Goal: Find specific page/section: Find specific page/section

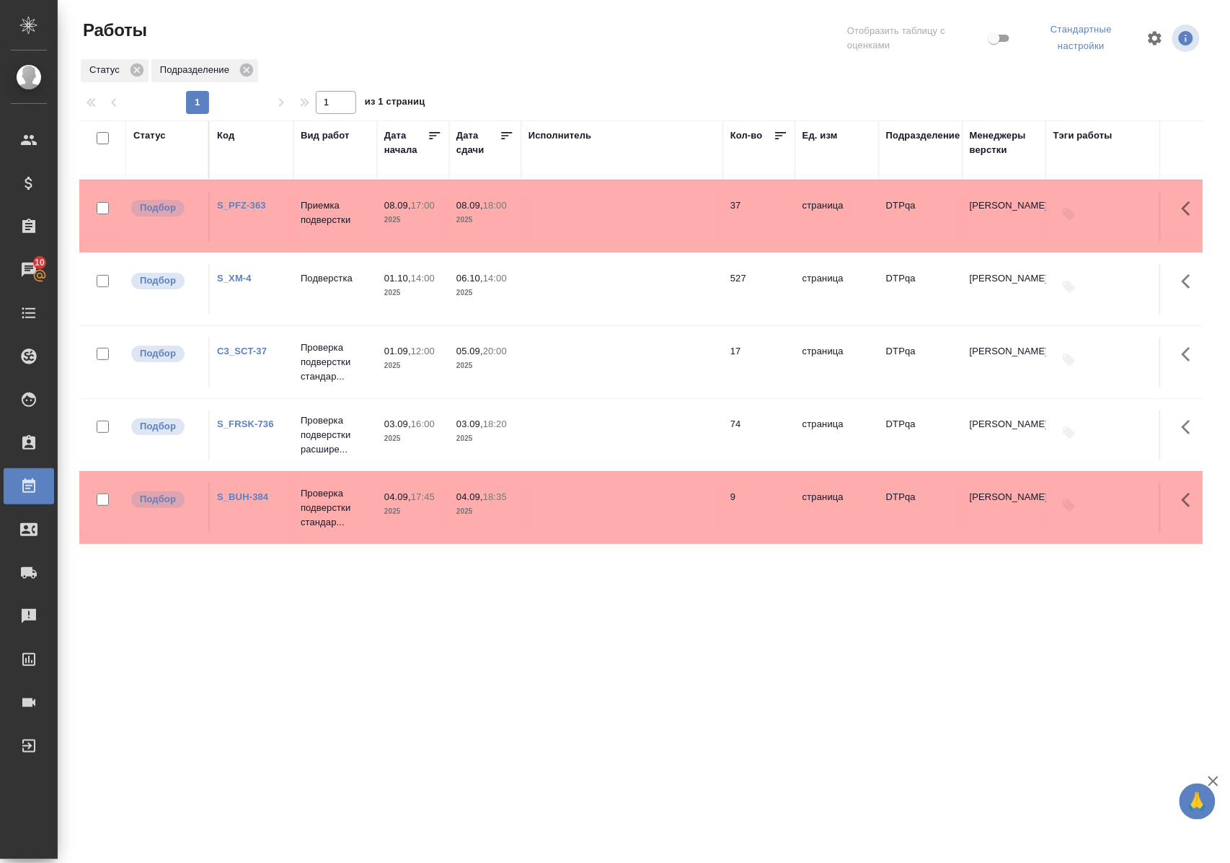
click at [528, 776] on div ".cls-1 fill:#fff; AWATERA [PERSON_NAME] Спецификации Заказы 10 Чаты Todo Проект…" at bounding box center [615, 431] width 1230 height 863
click at [159, 133] on div "Статус" at bounding box center [149, 135] width 32 height 14
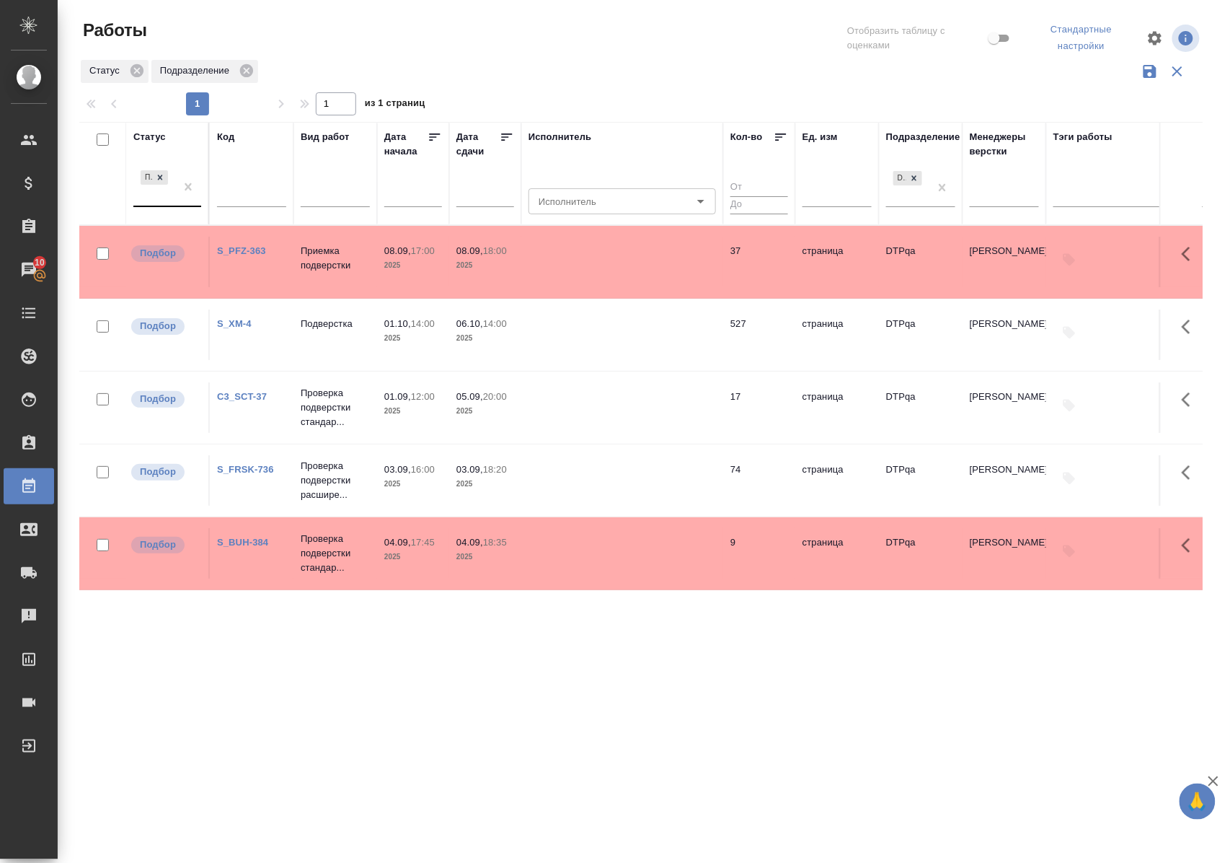
click at [185, 206] on div at bounding box center [188, 186] width 26 height 39
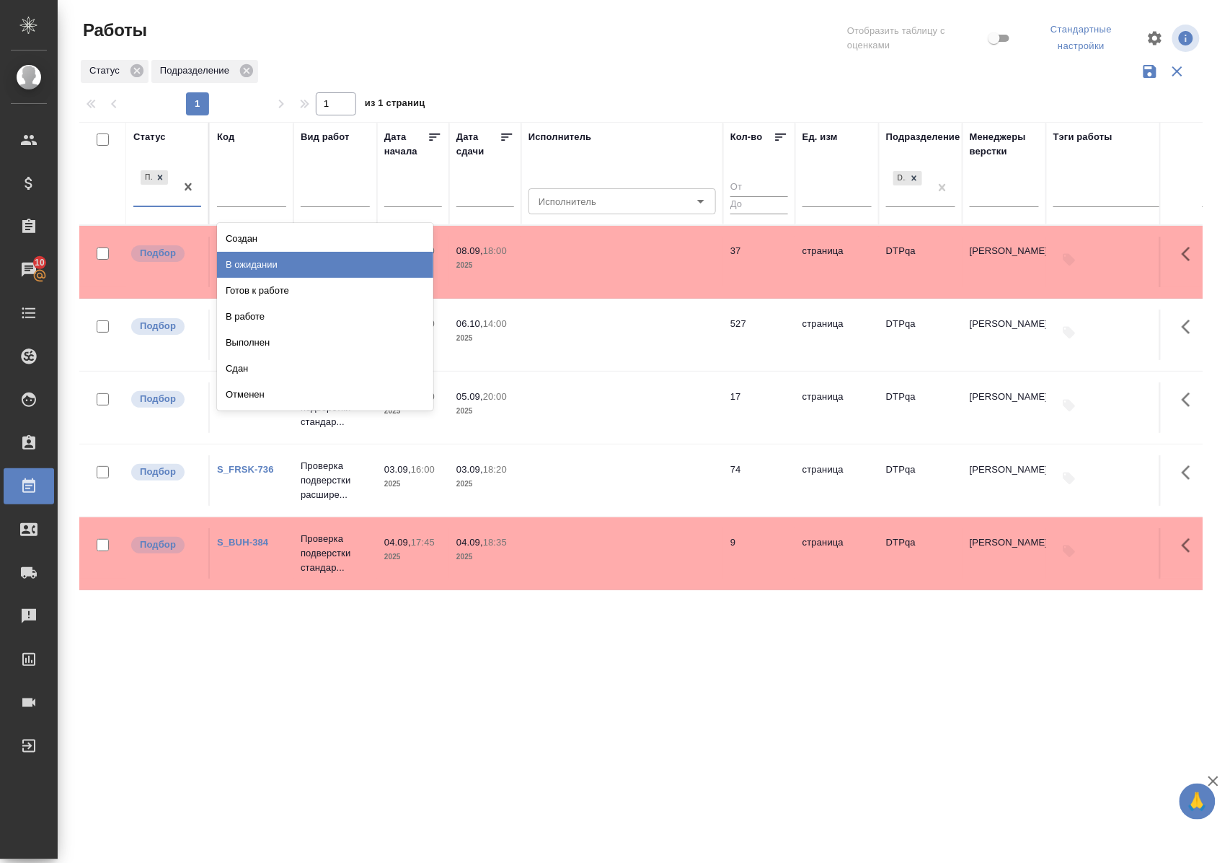
click at [235, 271] on div "В ожидании" at bounding box center [325, 265] width 216 height 26
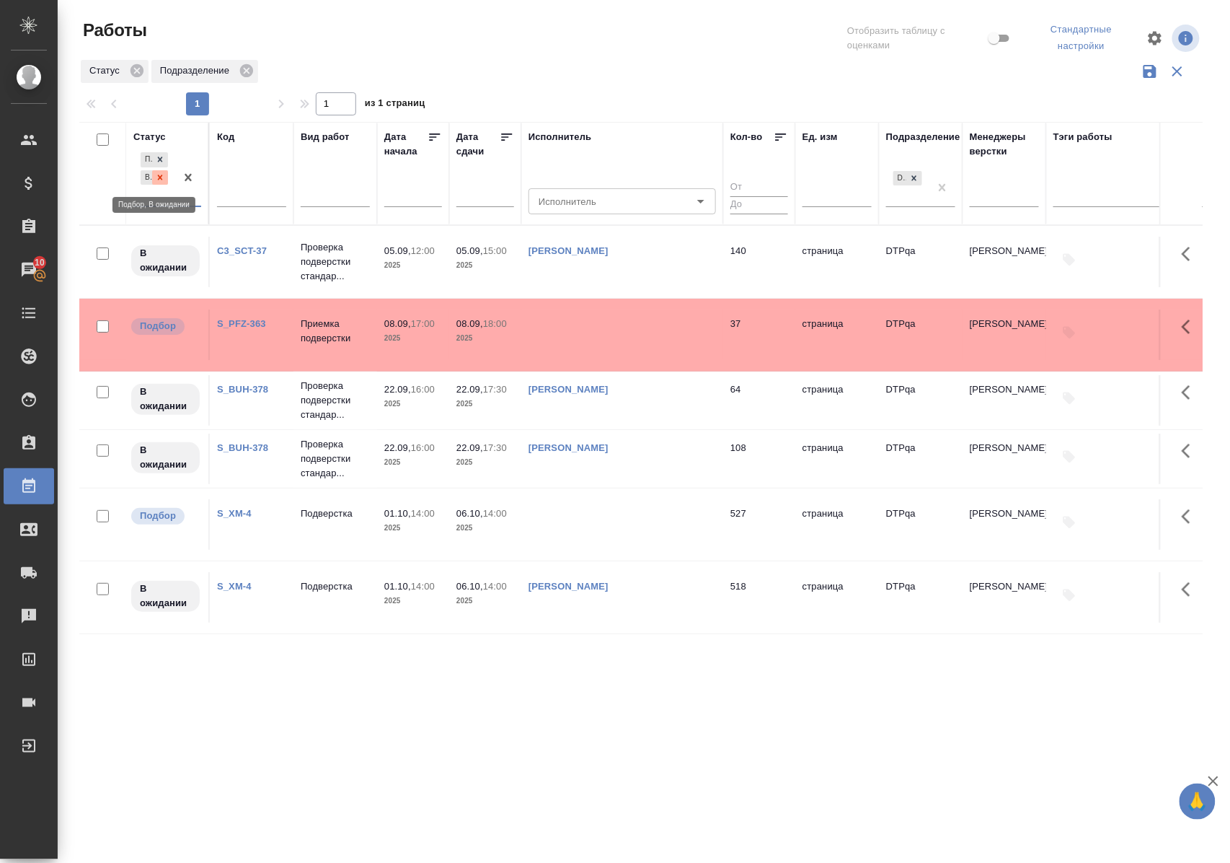
click at [160, 177] on icon at bounding box center [160, 177] width 5 height 5
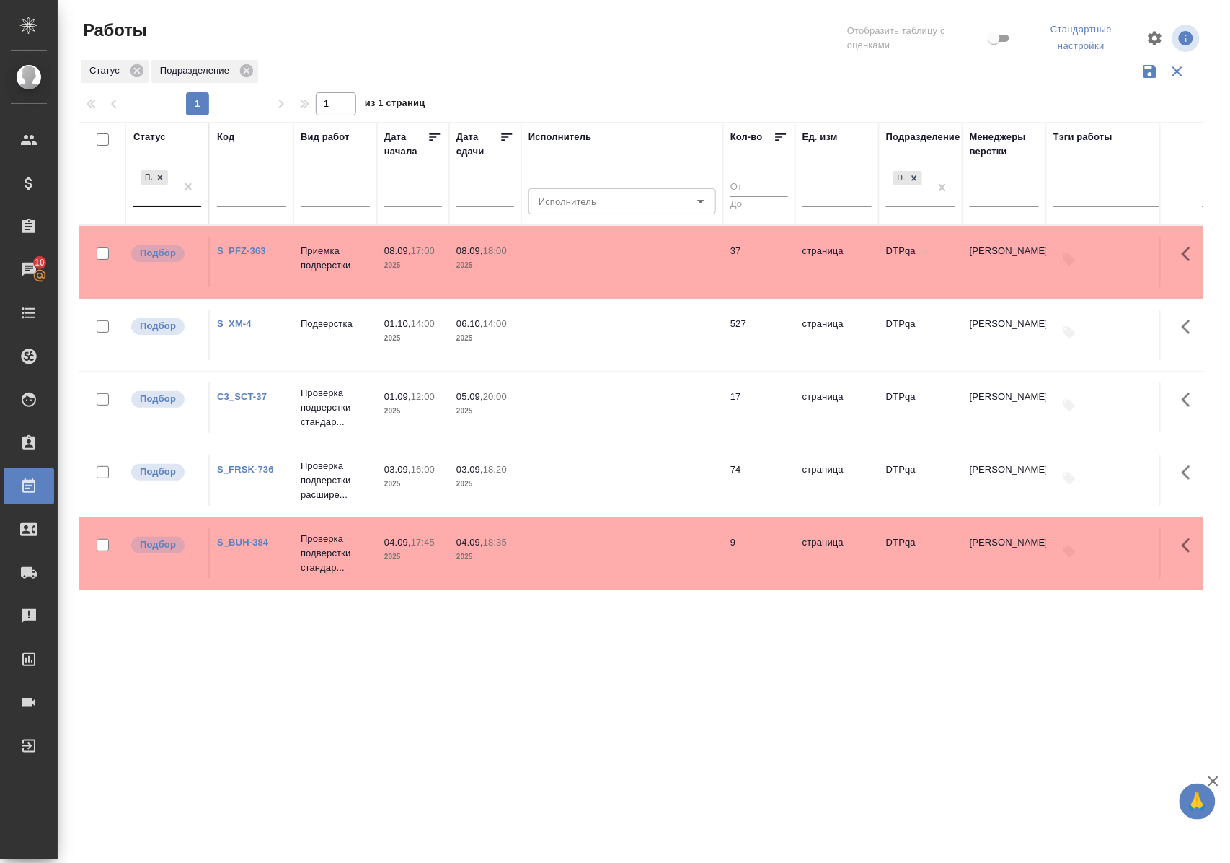
click at [157, 134] on div "Статус" at bounding box center [149, 137] width 32 height 14
